Goal: Task Accomplishment & Management: Use online tool/utility

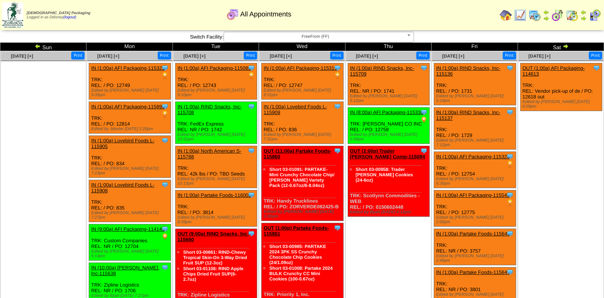
click at [566, 47] on img at bounding box center [566, 46] width 6 height 6
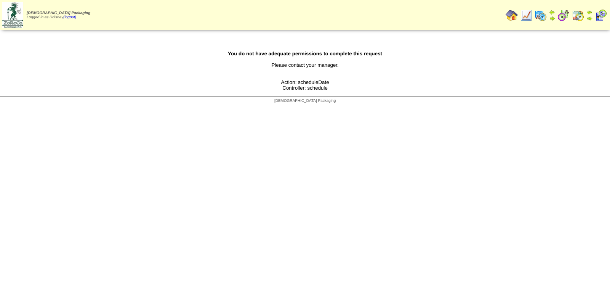
click at [107, 11] on td "Zoroco Packaging Logged in as Ddisney (logout)" at bounding box center [78, 15] width 155 height 29
click at [580, 16] on img at bounding box center [578, 15] width 12 height 12
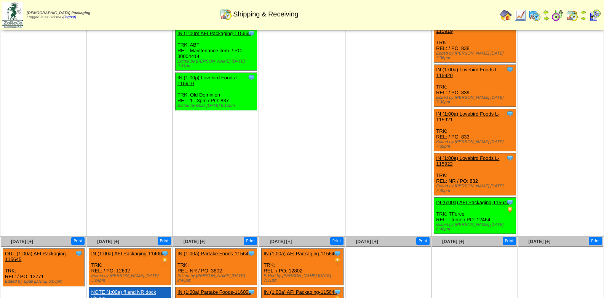
scroll to position [379, 0]
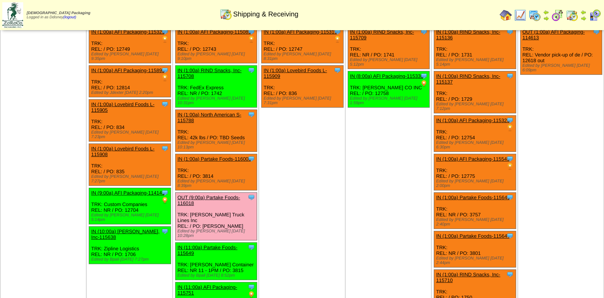
scroll to position [0, 0]
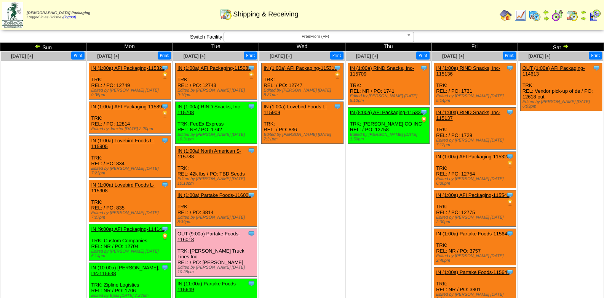
click at [225, 67] on link "IN (1:00a) AFI Packaging-115085" at bounding box center [215, 68] width 74 height 6
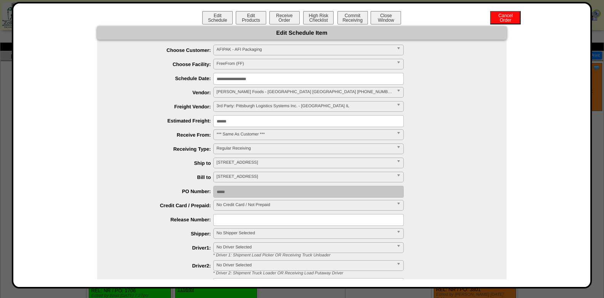
click at [434, 134] on div "**********" at bounding box center [309, 135] width 394 height 12
click at [396, 18] on button "Close Window" at bounding box center [386, 17] width 30 height 13
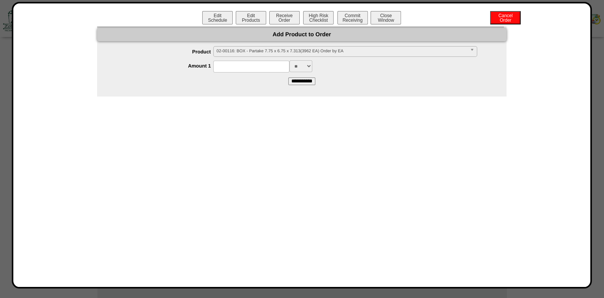
scroll to position [41, 0]
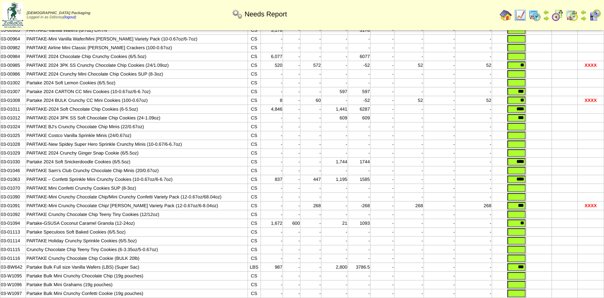
scroll to position [239, 0]
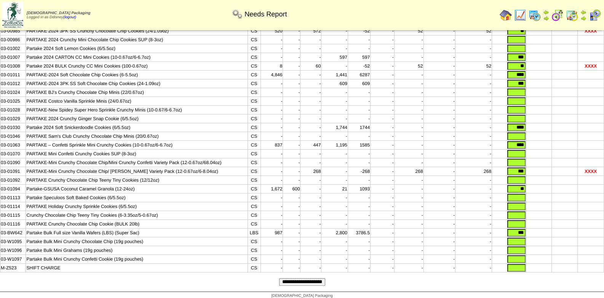
click at [323, 278] on input "**********" at bounding box center [302, 282] width 46 height 8
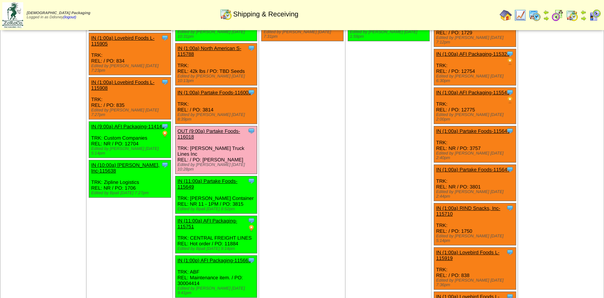
scroll to position [114, 0]
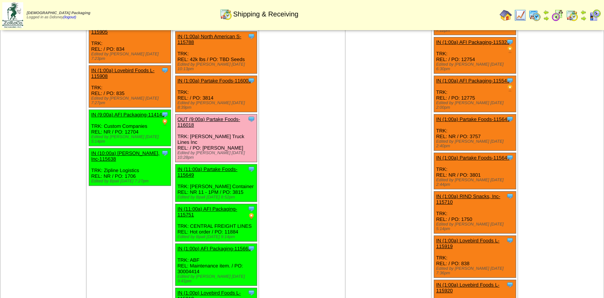
click at [315, 151] on td "[DATE] [+] Print Clone Item IN (1:00a) AFI Packaging-115319 AFI Packaging Sched…" at bounding box center [302, 194] width 86 height 514
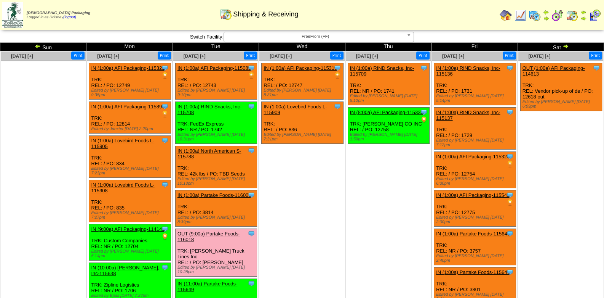
click at [412, 37] on b at bounding box center [410, 37] width 7 height 10
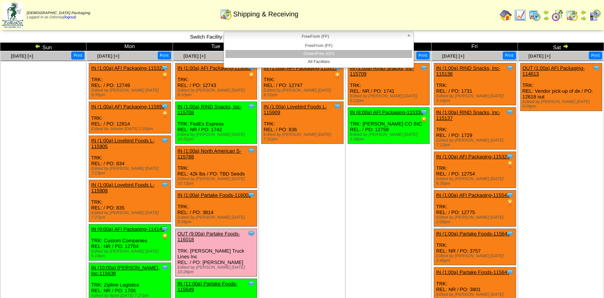
click at [337, 54] on li "GlutenFree (GF)" at bounding box center [319, 54] width 187 height 8
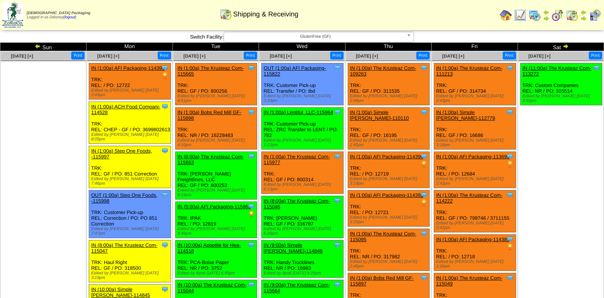
click at [551, 131] on ul "Clone Item IN (11:00a) The Krusteaz Com-113272 The Krusteaz Company ScheduleID:…" at bounding box center [561, 120] width 85 height 114
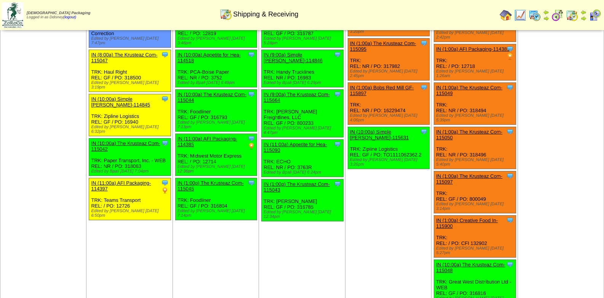
scroll to position [95, 0]
